Goal: Information Seeking & Learning: Learn about a topic

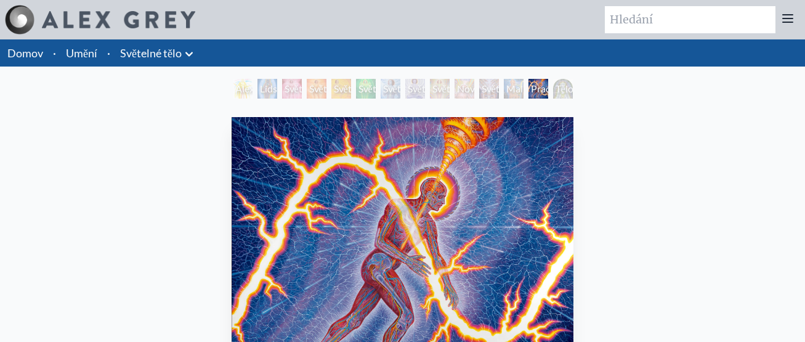
click at [156, 52] on link "Světelné tělo" at bounding box center [151, 52] width 62 height 17
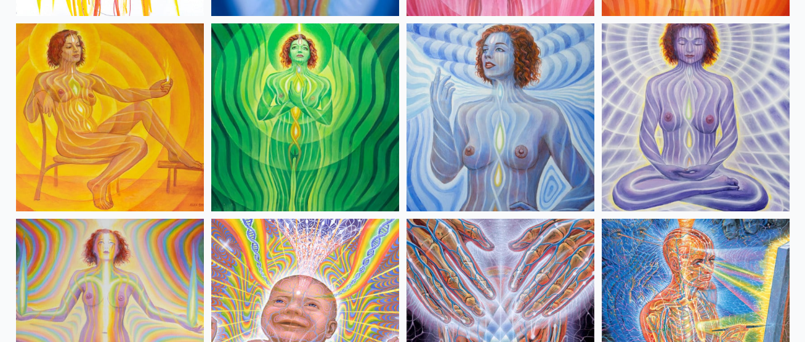
scroll to position [431, 0]
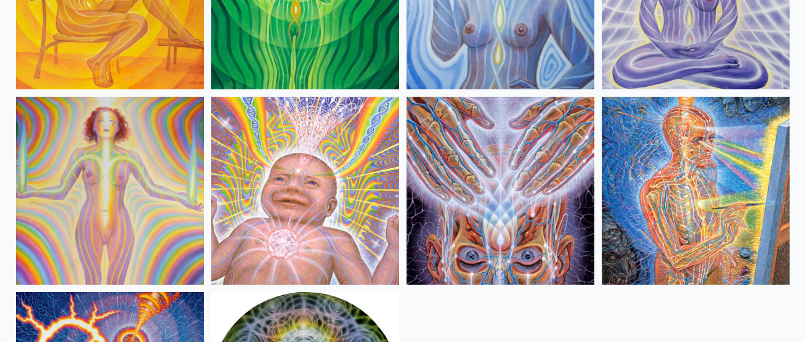
click at [716, 207] on img at bounding box center [696, 191] width 188 height 188
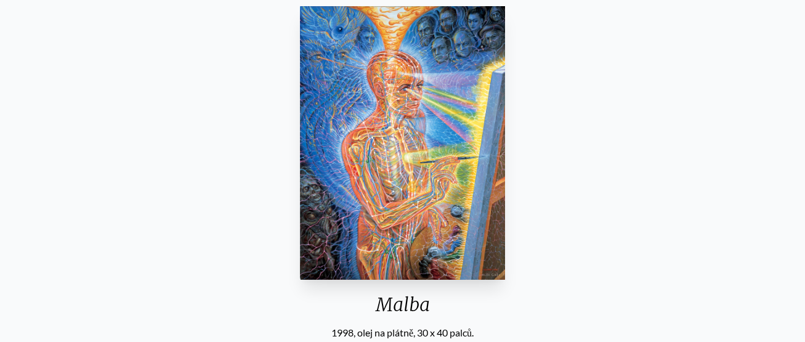
scroll to position [123, 0]
